Goal: Register for event/course

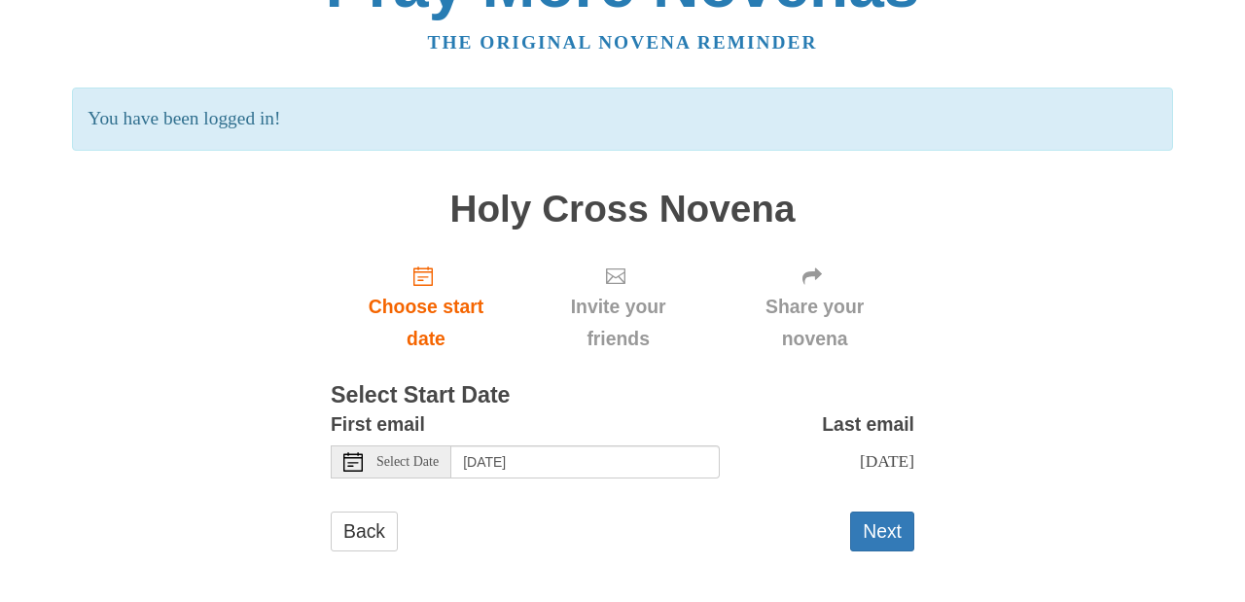
scroll to position [64, 0]
click at [432, 458] on span "Select Date" at bounding box center [407, 463] width 62 height 14
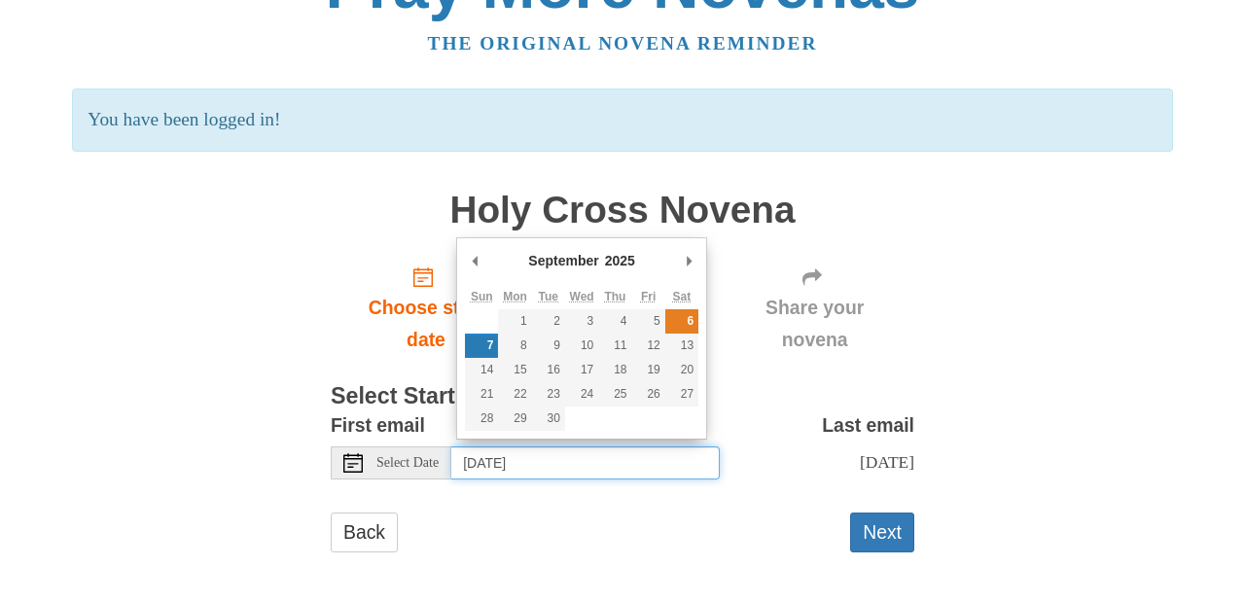
type input "Saturday, September 6th"
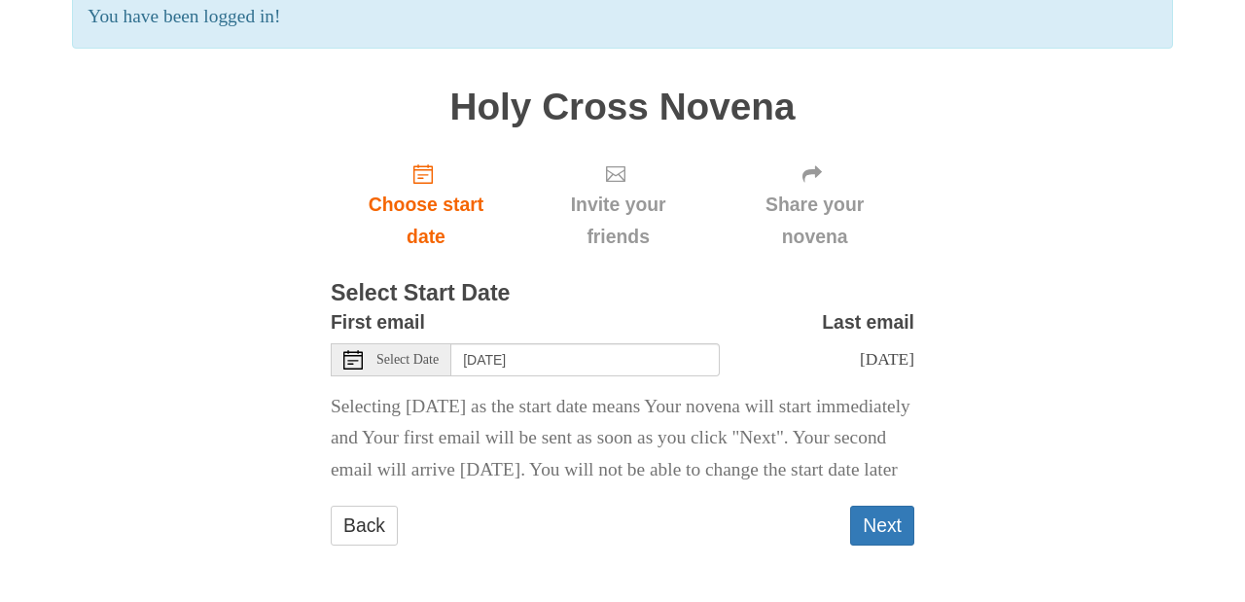
scroll to position [189, 0]
click at [880, 520] on button "Next" at bounding box center [882, 526] width 64 height 40
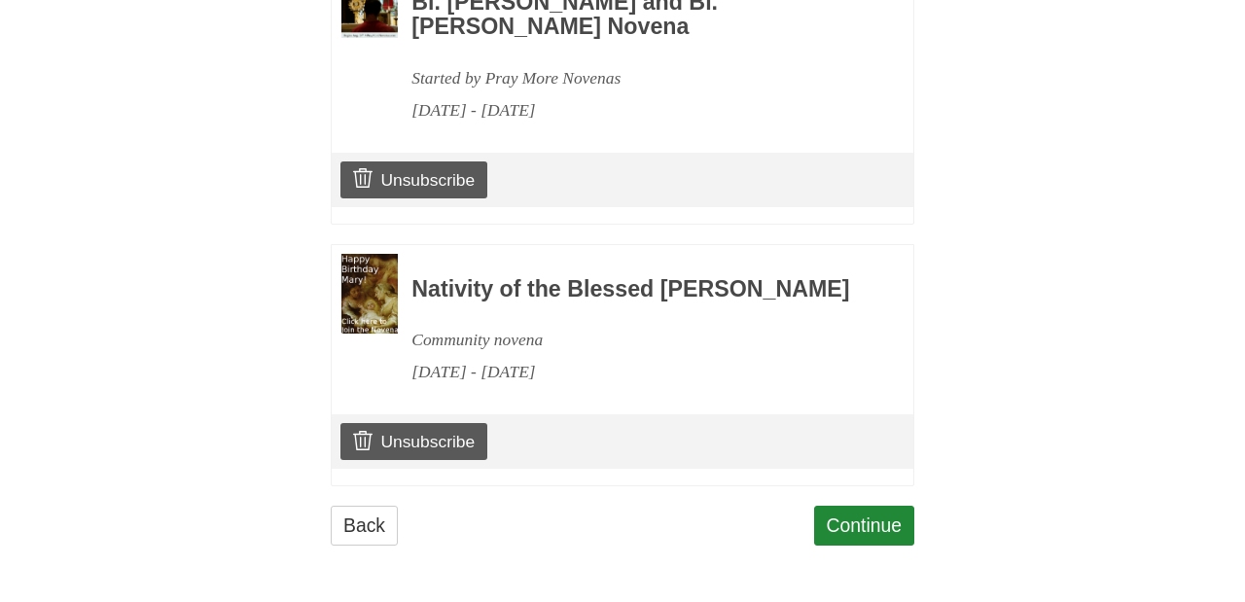
scroll to position [979, 0]
click at [862, 519] on link "Continue" at bounding box center [864, 526] width 101 height 40
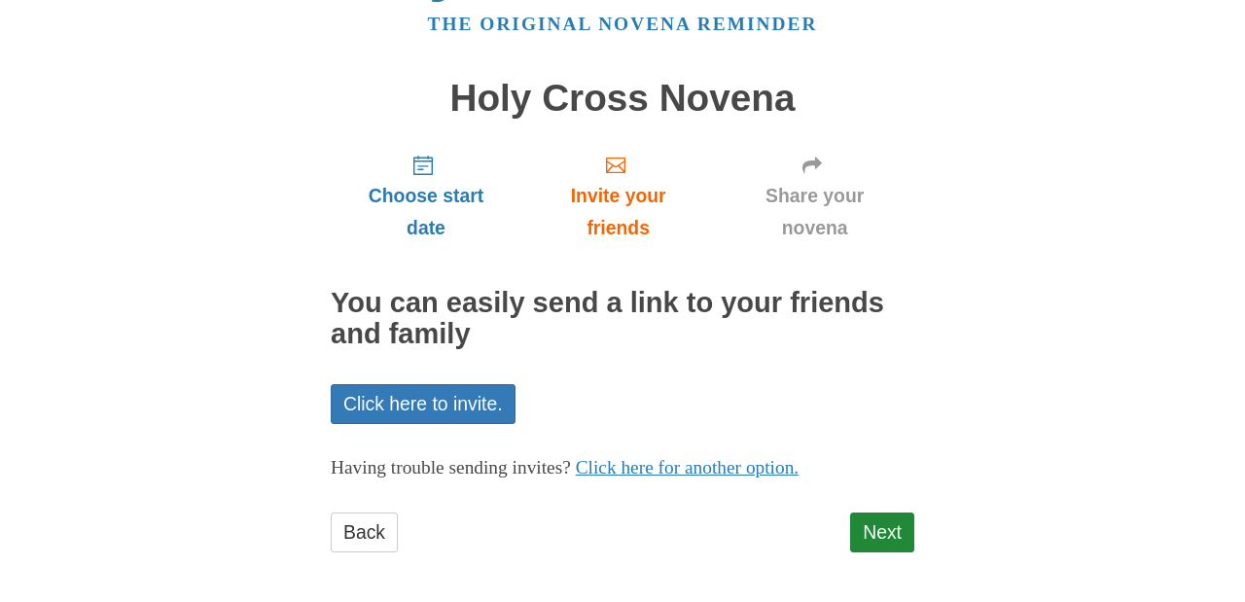
scroll to position [83, 0]
click at [886, 525] on link "Next" at bounding box center [882, 533] width 64 height 40
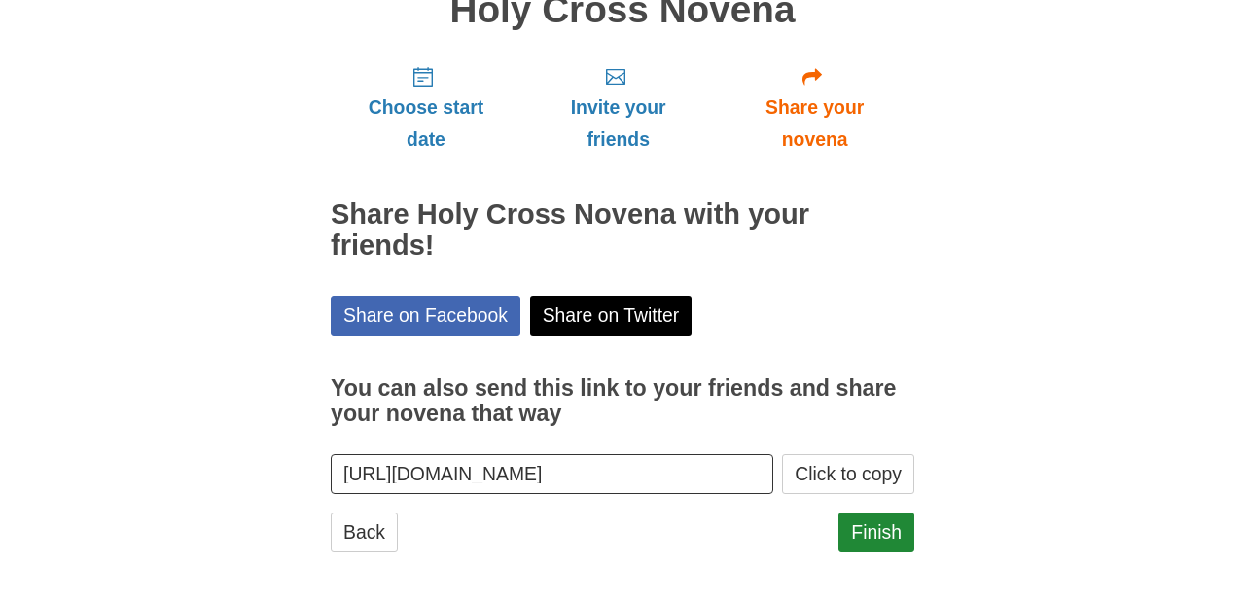
scroll to position [171, 0]
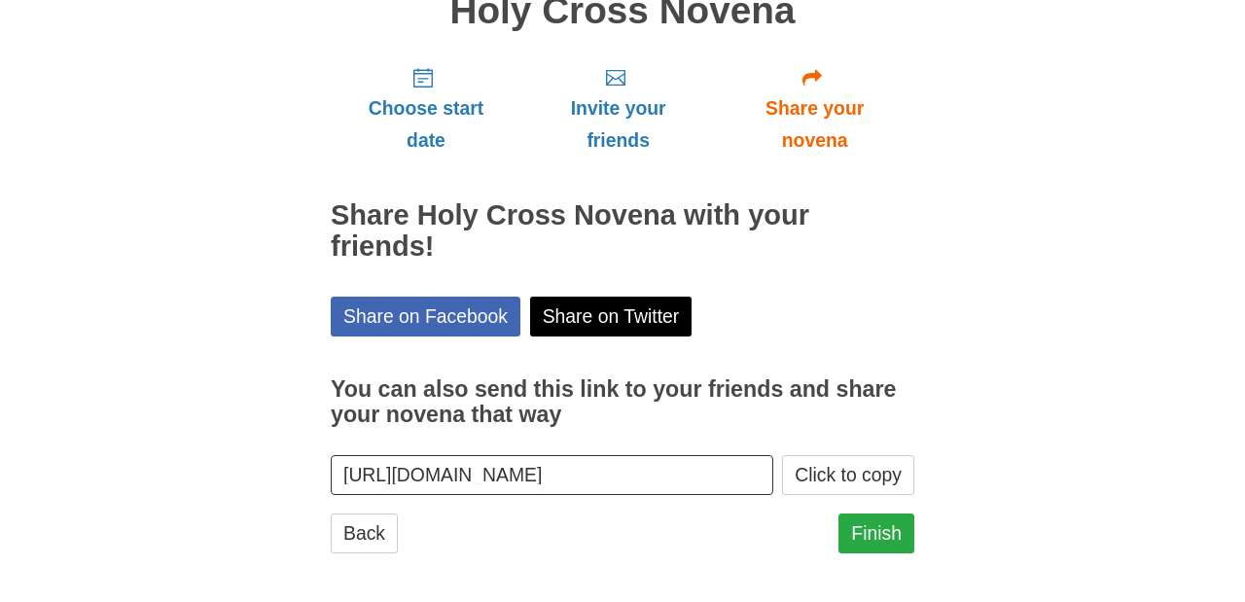
click at [883, 526] on link "Finish" at bounding box center [876, 533] width 76 height 40
